Goal: Check status: Check status

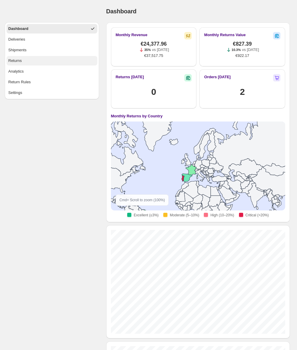
click at [29, 58] on button "Returns" at bounding box center [52, 60] width 91 height 9
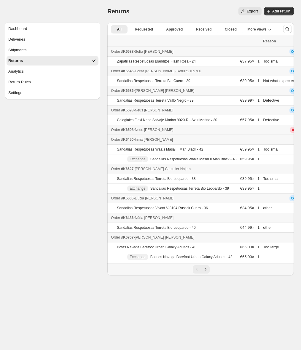
click at [201, 71] on span "- Return 2109780" at bounding box center [187, 71] width 27 height 4
